Goal: Information Seeking & Learning: Learn about a topic

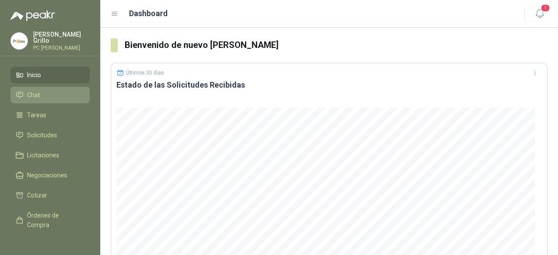
click at [44, 98] on li "Chat" at bounding box center [50, 95] width 69 height 10
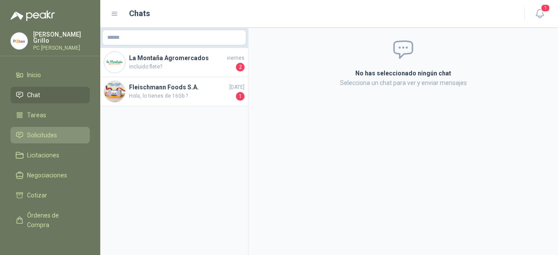
click at [28, 137] on span "Solicitudes" at bounding box center [42, 135] width 30 height 10
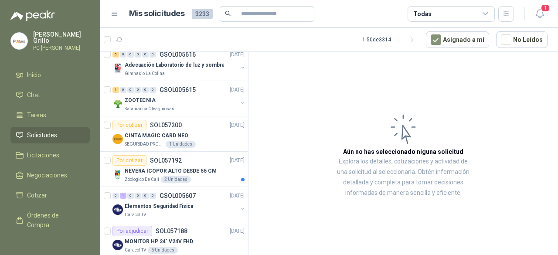
scroll to position [262, 0]
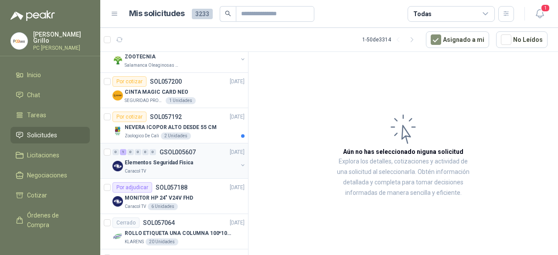
click at [193, 161] on div "Elementos Seguridad Fisica" at bounding box center [181, 162] width 113 height 10
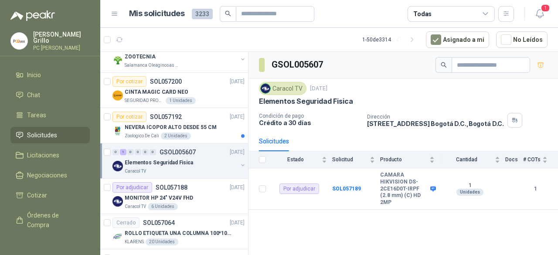
scroll to position [305, 0]
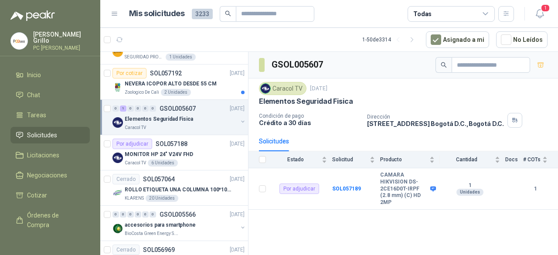
click at [193, 161] on div "Caracol TV 6 Unidades" at bounding box center [185, 163] width 120 height 7
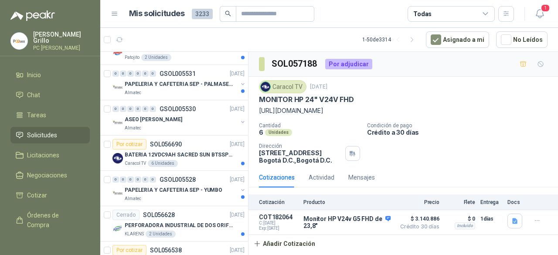
scroll to position [1090, 0]
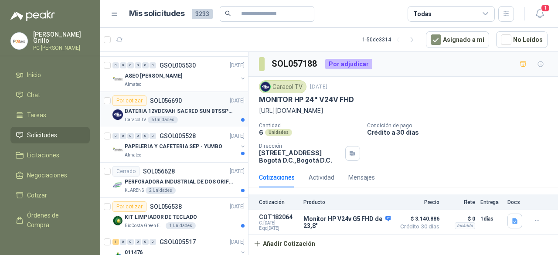
click at [176, 116] on div "Caracol TV 6 Unidades" at bounding box center [185, 119] width 120 height 7
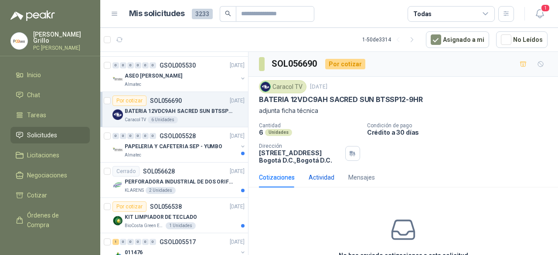
click at [318, 177] on div "Actividad" at bounding box center [322, 178] width 26 height 10
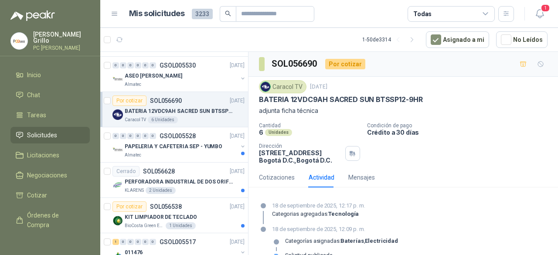
scroll to position [16, 0]
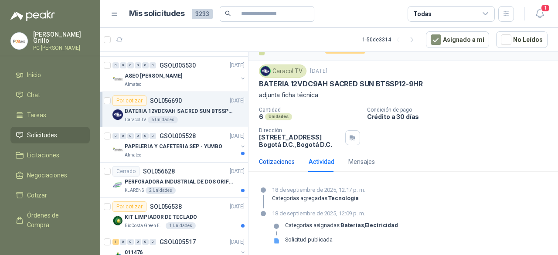
click at [266, 157] on div "Cotizaciones" at bounding box center [277, 162] width 36 height 10
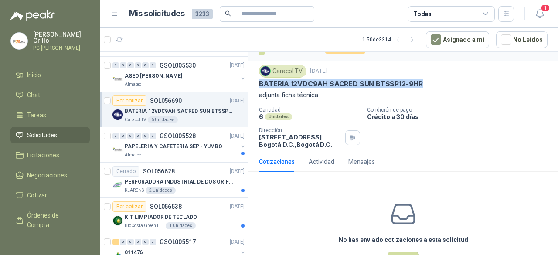
drag, startPoint x: 259, startPoint y: 80, endPoint x: 420, endPoint y: 81, distance: 161.8
click at [421, 81] on div "Caracol TV [DATE] BATERIA 12VDC9AH SACRED SUN BTSSP12-9HR adjunta ficha técnica…" at bounding box center [404, 106] width 310 height 91
